Goal: Information Seeking & Learning: Learn about a topic

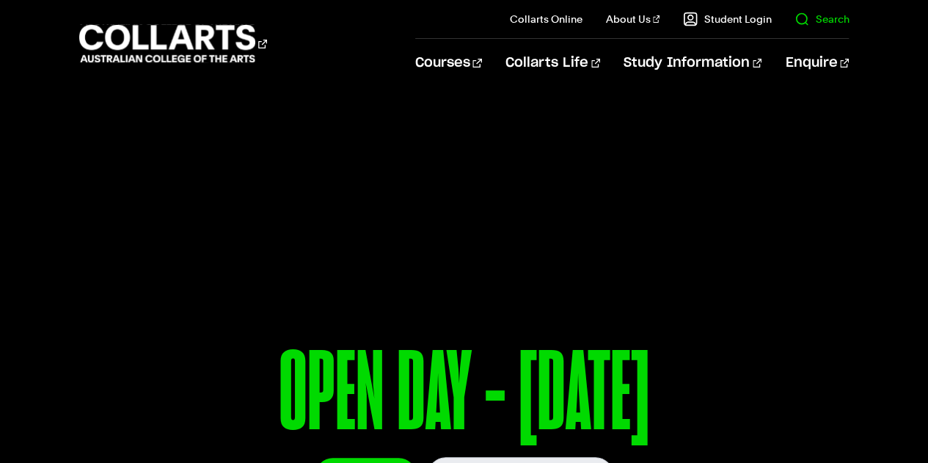
click at [826, 11] on il "Search" at bounding box center [810, 19] width 78 height 38
click at [826, 10] on il "Search" at bounding box center [810, 19] width 78 height 38
click at [826, 19] on link "Search" at bounding box center [822, 19] width 54 height 15
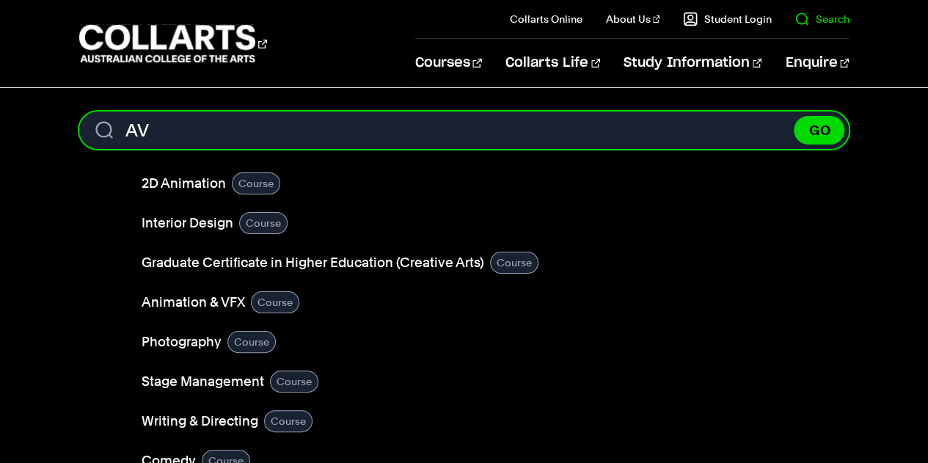
type input "AV"
click at [794, 116] on button "GO" at bounding box center [819, 130] width 51 height 29
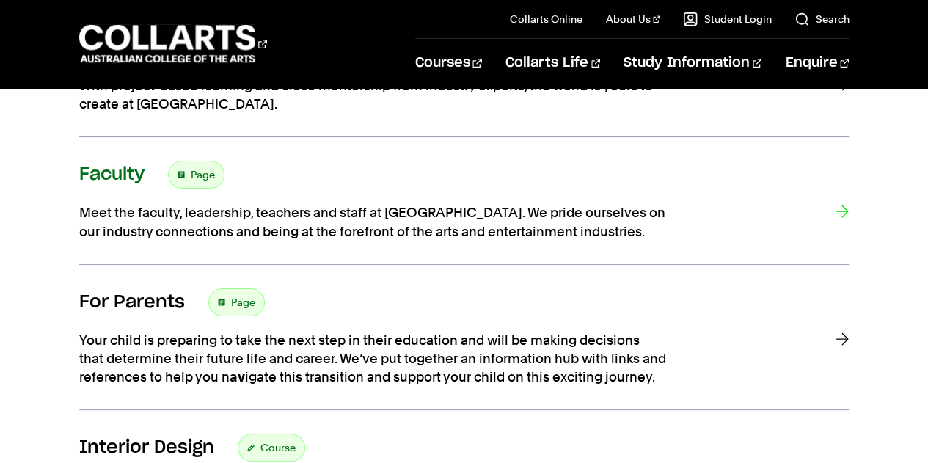
scroll to position [73, 0]
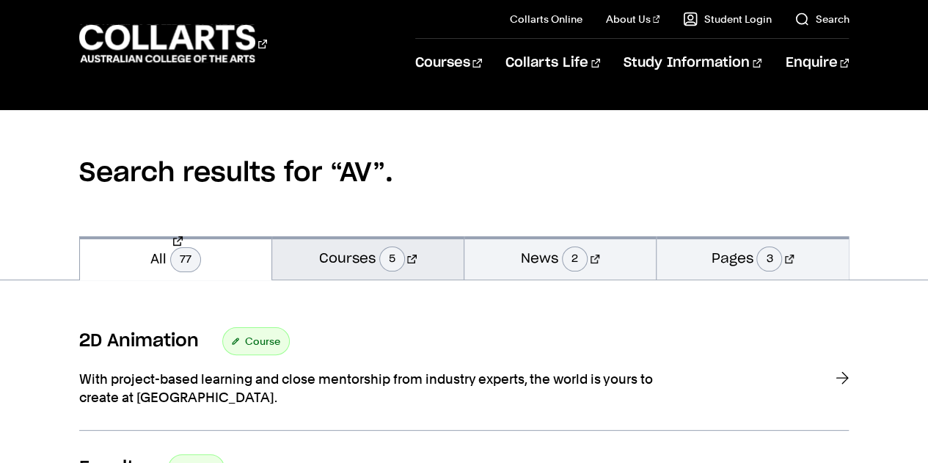
click at [329, 261] on link "Courses 5" at bounding box center [368, 257] width 192 height 43
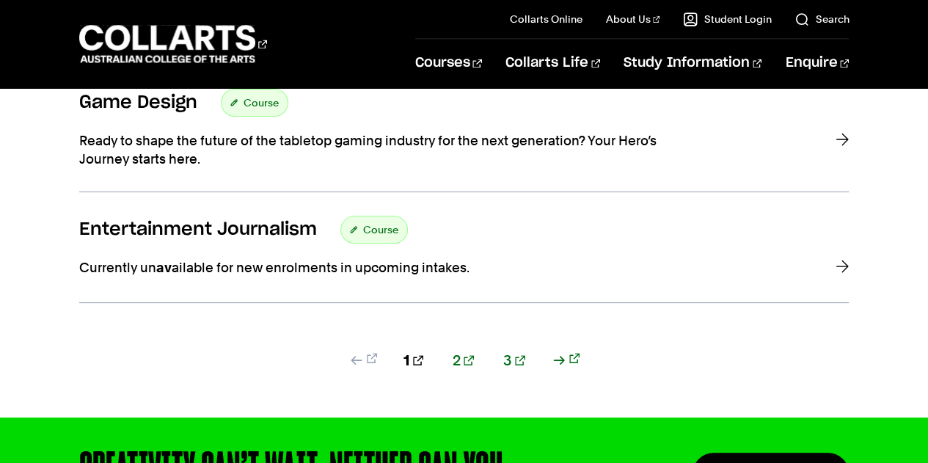
scroll to position [1395, 0]
